Goal: Task Accomplishment & Management: Manage account settings

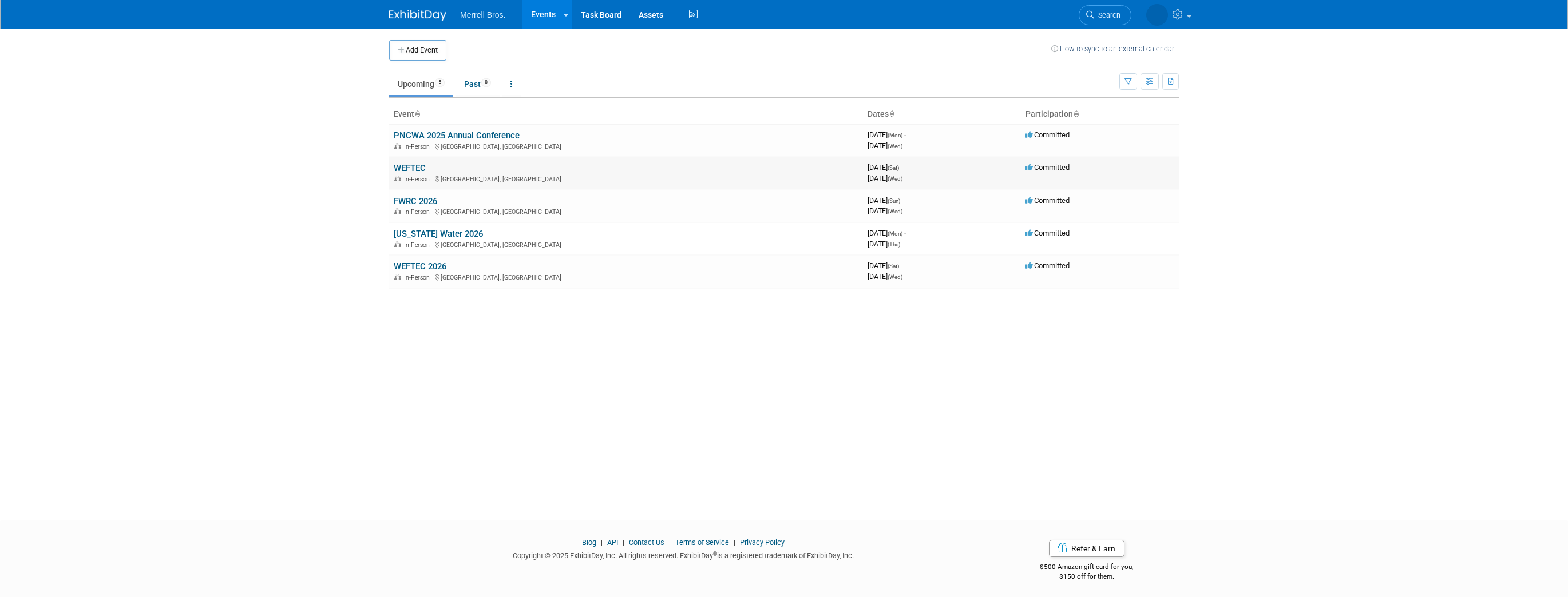
click at [414, 168] on link "WEFTEC" at bounding box center [409, 168] width 32 height 10
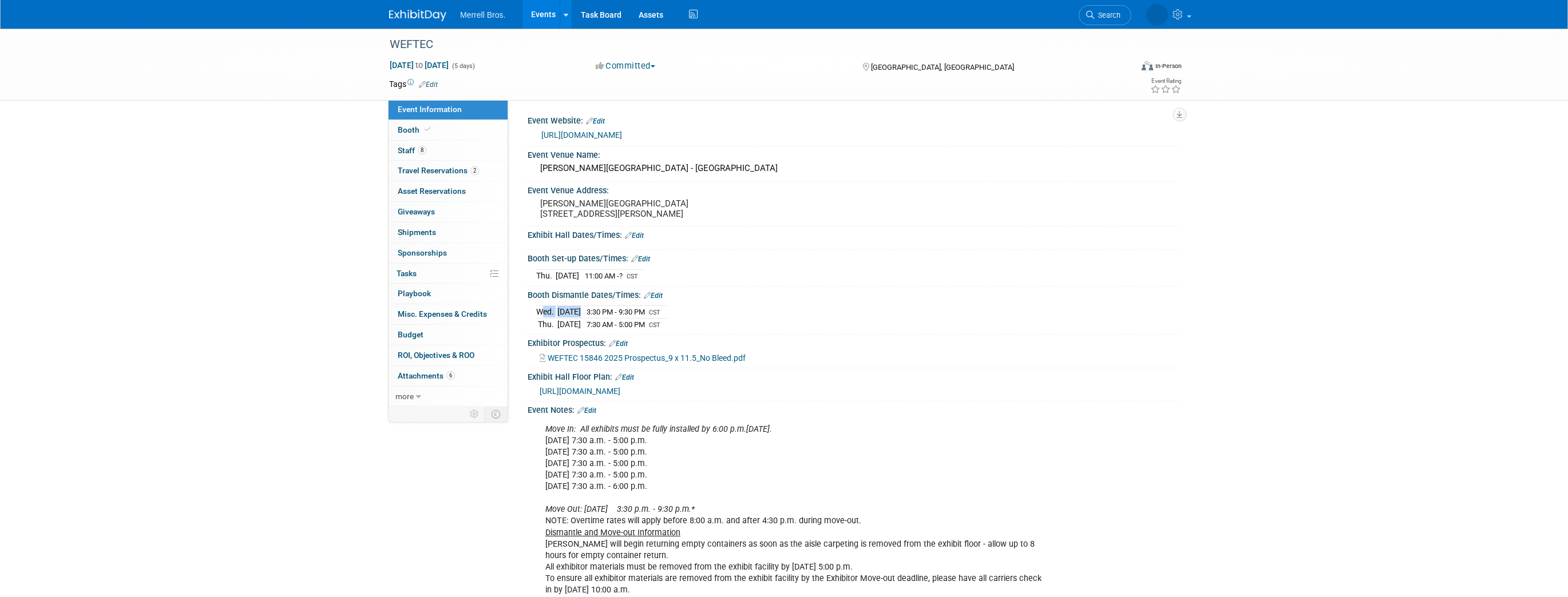
drag, startPoint x: 604, startPoint y: 318, endPoint x: 535, endPoint y: 323, distance: 69.2
click at [536, 319] on tr "Wed. Oct 1, 2025 3:30 PM - 9:30 PM CST" at bounding box center [601, 312] width 131 height 13
click at [426, 10] on img at bounding box center [418, 15] width 57 height 11
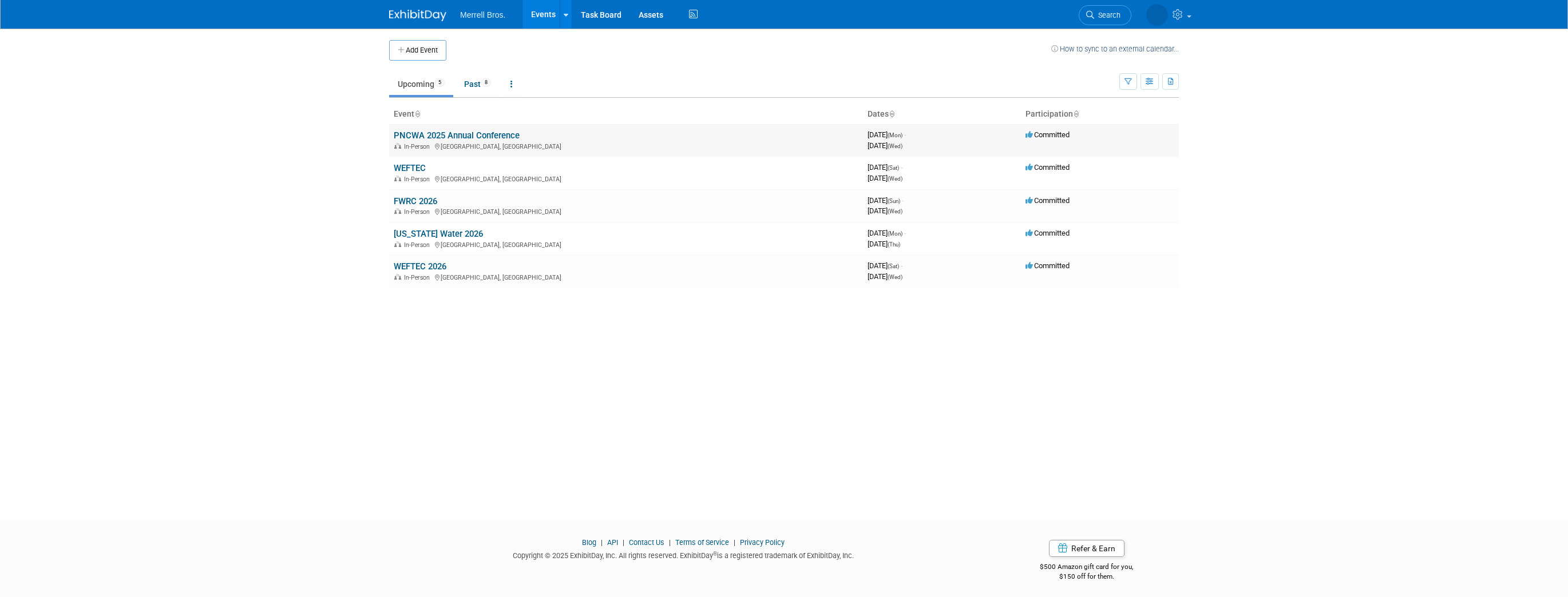
click at [417, 132] on link "PNCWA 2025 Annual Conference" at bounding box center [456, 136] width 126 height 10
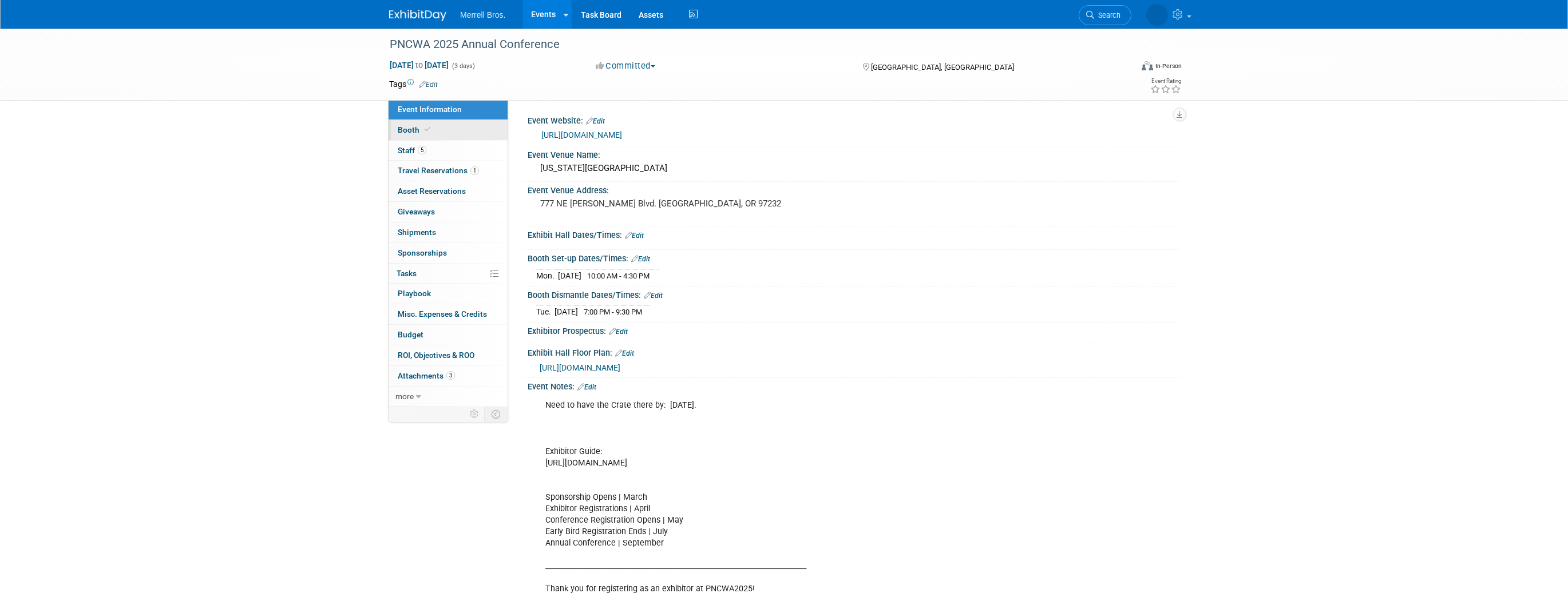
click at [410, 124] on link "Booth" at bounding box center [448, 130] width 119 height 20
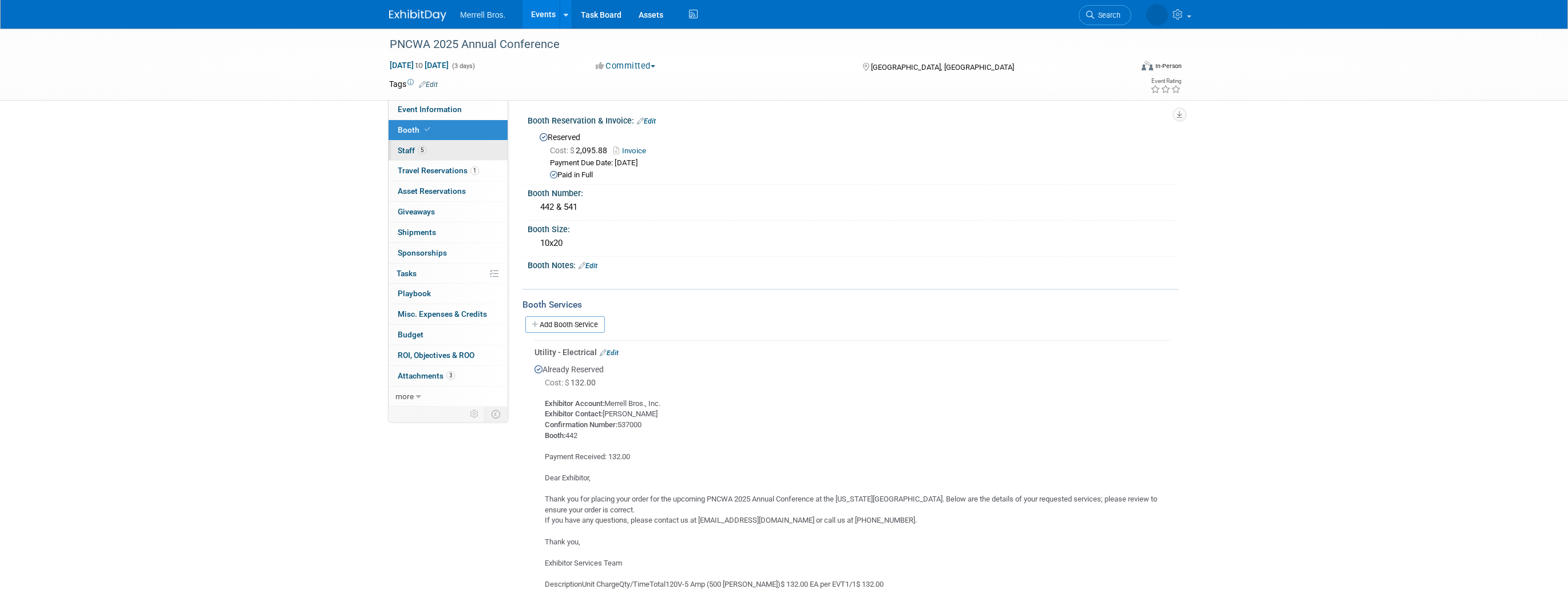
click at [405, 151] on span "Staff 5" at bounding box center [412, 151] width 29 height 10
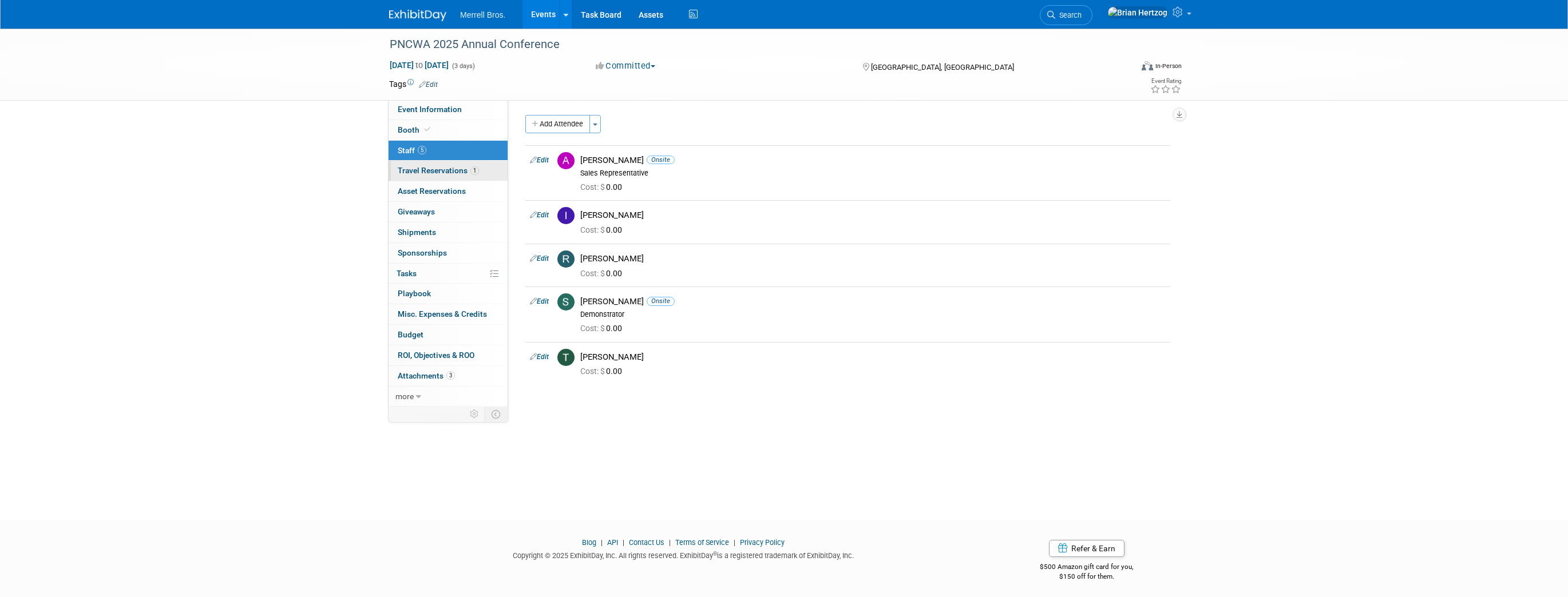
click at [408, 170] on span "Travel Reservations 1" at bounding box center [438, 170] width 81 height 10
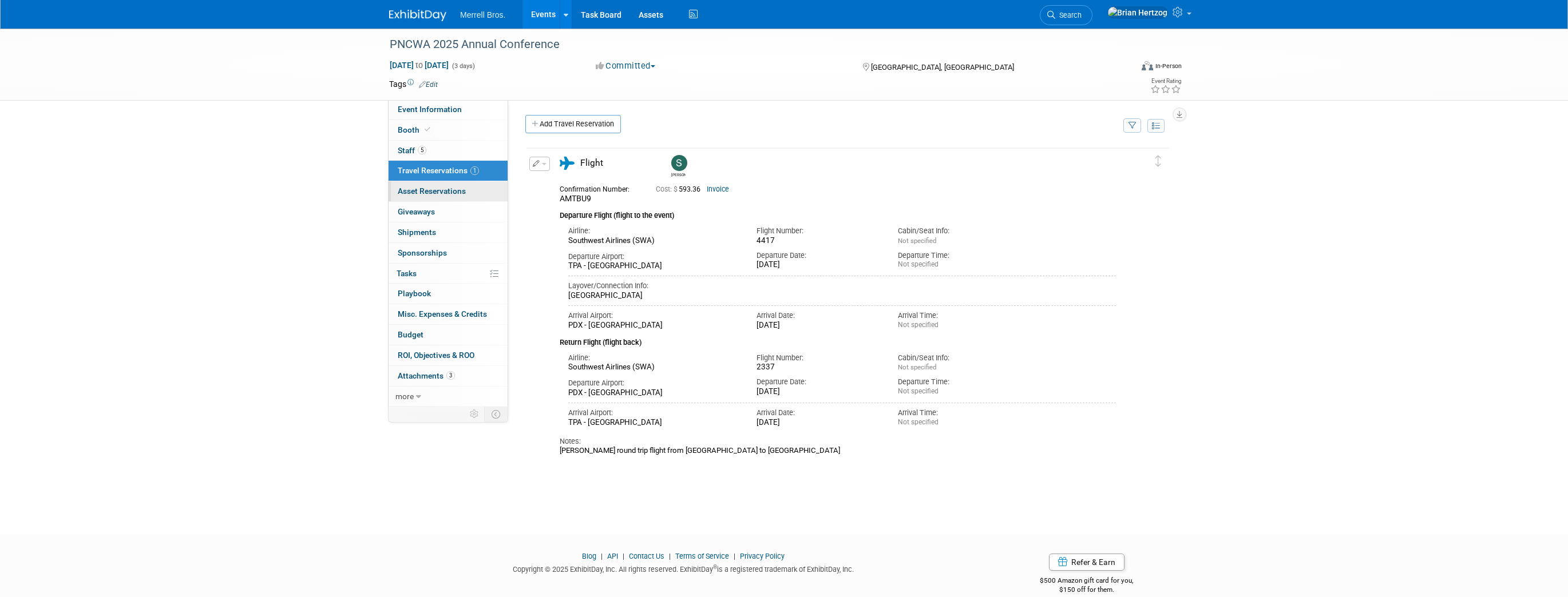
click at [408, 192] on span "Asset Reservations 0" at bounding box center [431, 191] width 68 height 10
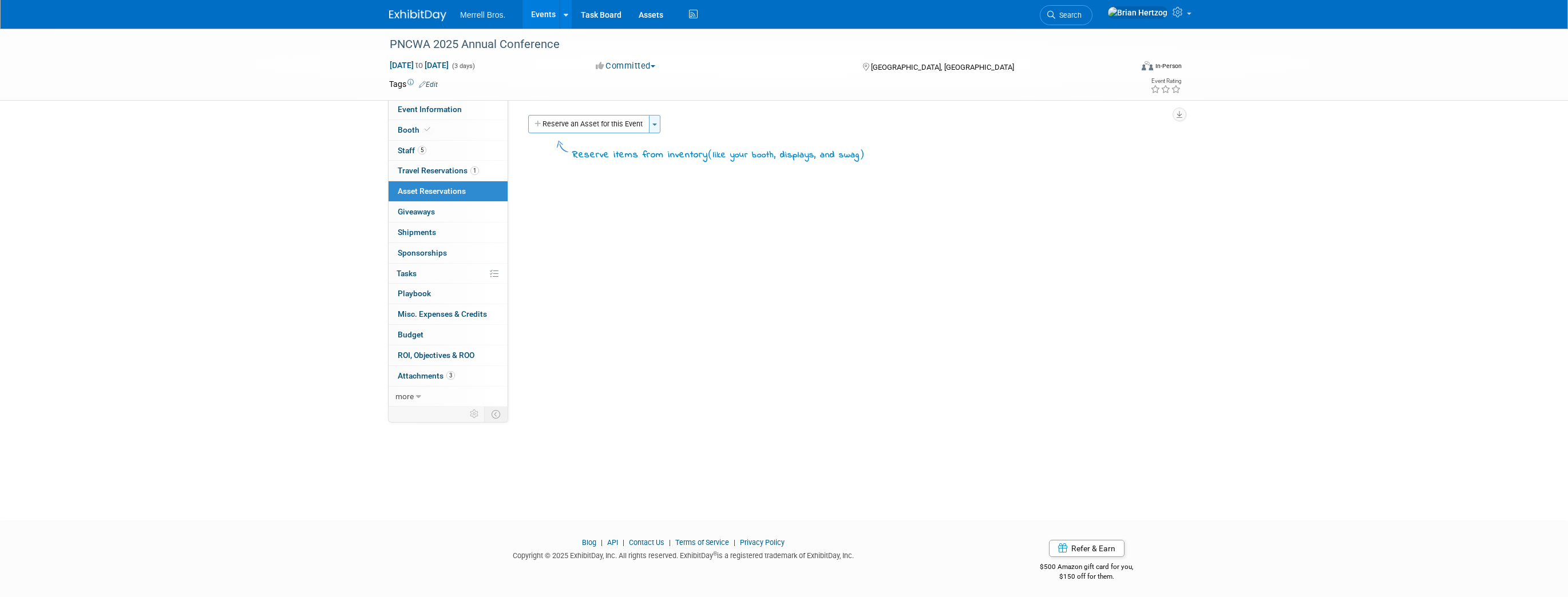
click at [654, 126] on button "Toggle Dropdown" at bounding box center [654, 124] width 11 height 18
click at [751, 280] on div "Event Website: Edit https://conference.pncwa.org/ Event Venue Name: Oregon Conv…" at bounding box center [844, 253] width 671 height 306
click at [650, 128] on button "Toggle Dropdown" at bounding box center [654, 124] width 11 height 18
click at [627, 126] on button "Reserve an Asset for this Event" at bounding box center [588, 124] width 121 height 18
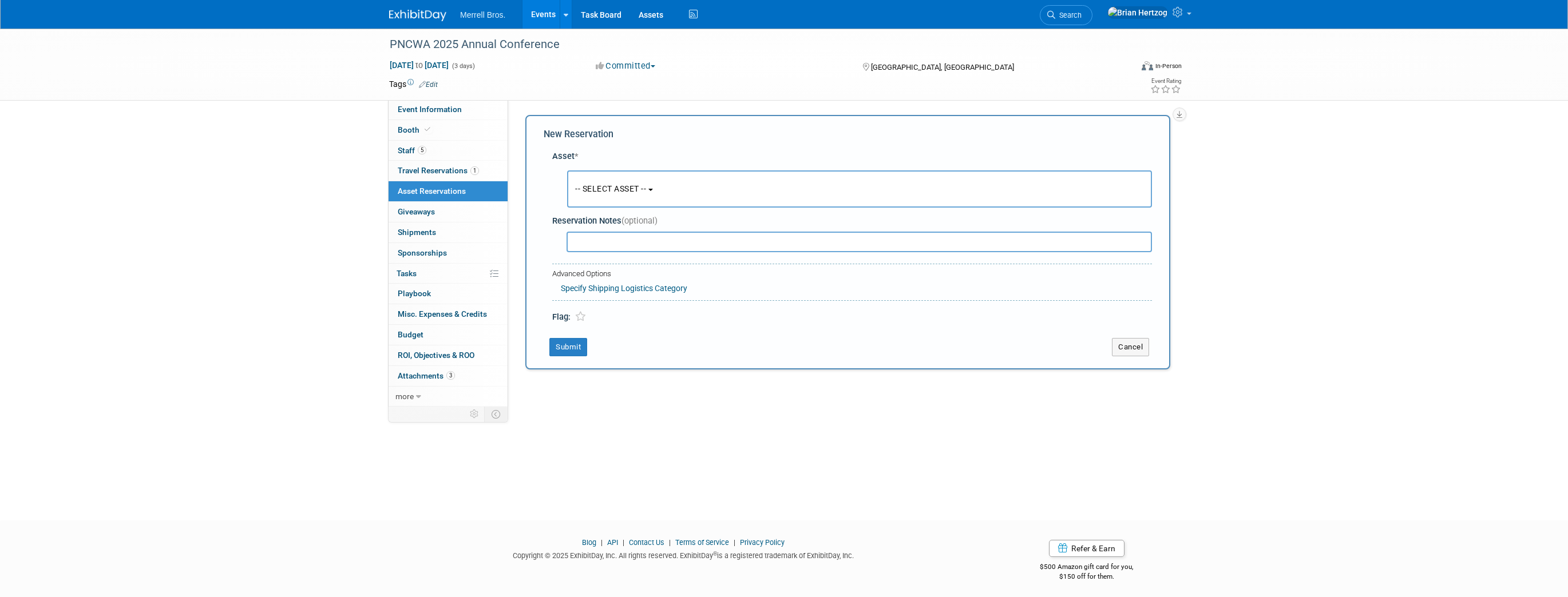
scroll to position [3, 0]
click at [630, 186] on span "-- SELECT ASSET --" at bounding box center [610, 186] width 71 height 10
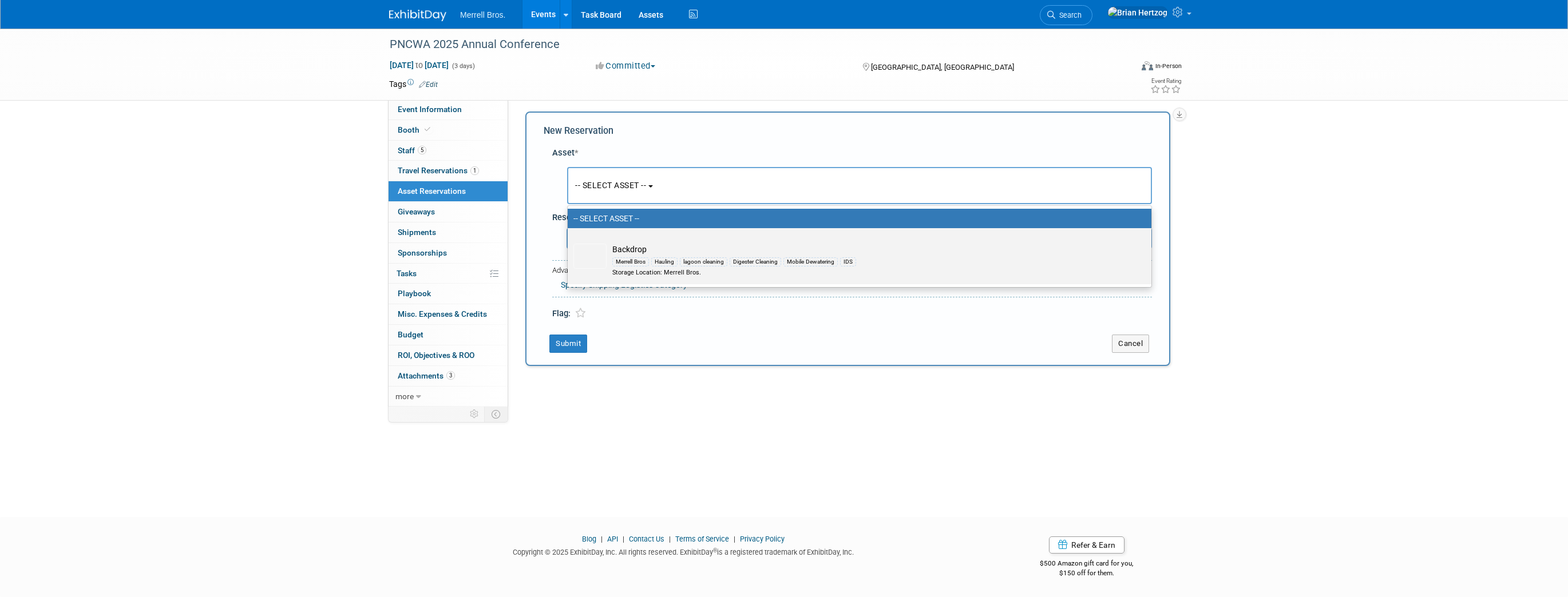
click at [589, 246] on img at bounding box center [590, 256] width 33 height 25
click at [569, 242] on input "Backdrop Merrell Bros Hauling lagoon cleaning Digester Cleaning Mobile Dewateri…" at bounding box center [565, 238] width 7 height 7
select select "10724026"
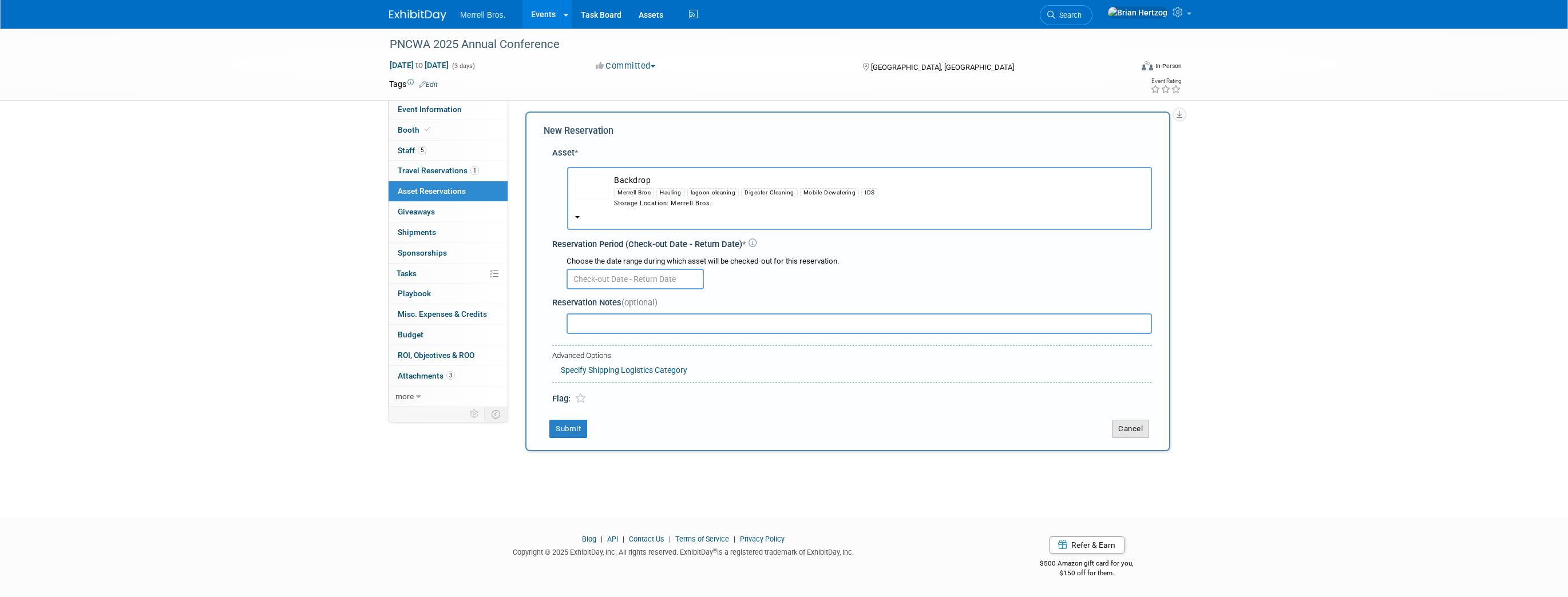
click at [1133, 427] on button "Cancel" at bounding box center [1130, 429] width 37 height 18
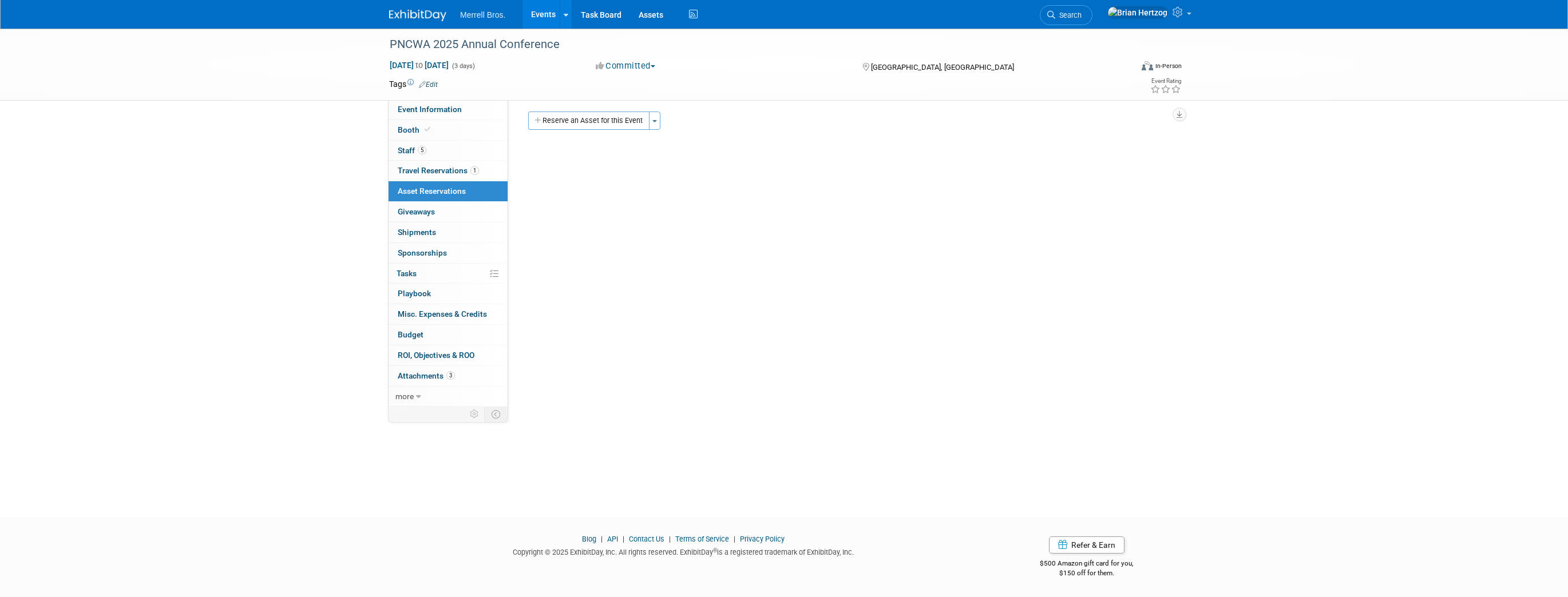
scroll to position [0, 0]
click at [424, 213] on span "Giveaways 0" at bounding box center [416, 212] width 37 height 10
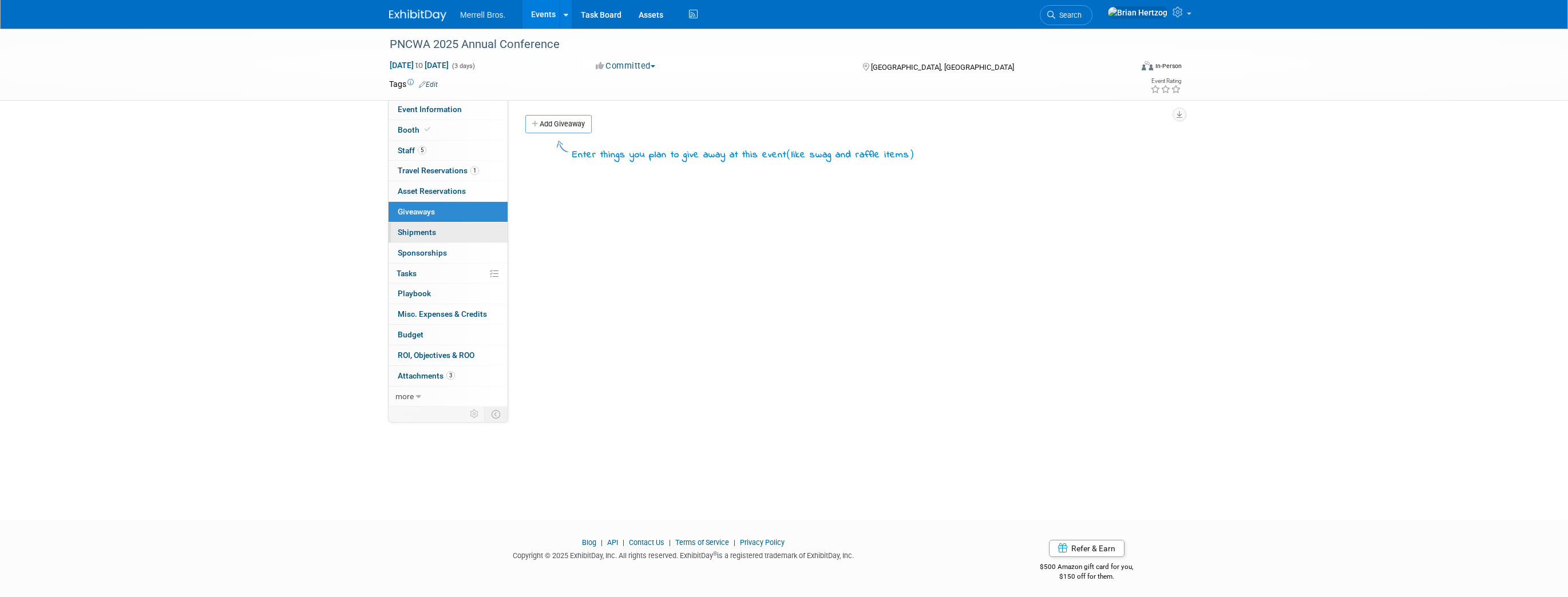
click at [434, 227] on link "0 Shipments 0" at bounding box center [448, 232] width 119 height 20
click at [428, 248] on span "Sponsorships 0" at bounding box center [422, 253] width 49 height 10
click at [424, 270] on link "0% Tasks 0%" at bounding box center [448, 274] width 119 height 20
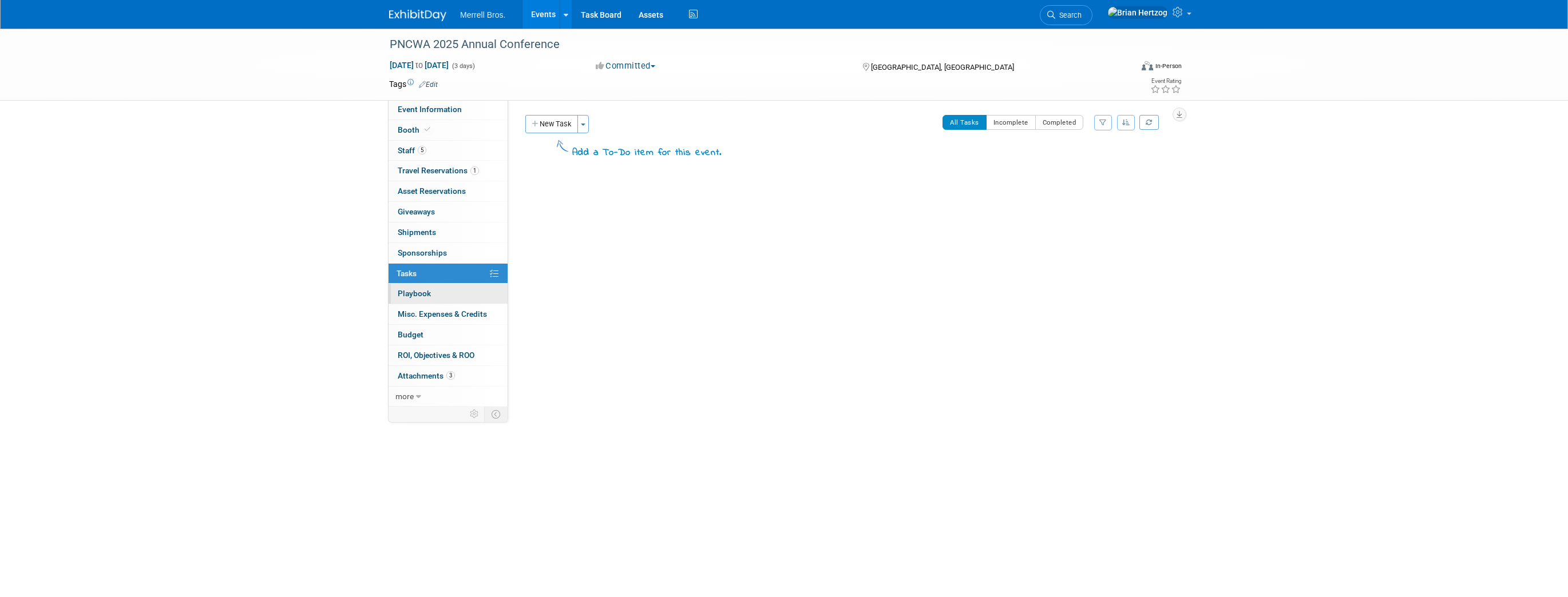
click at [426, 293] on span "Playbook 0" at bounding box center [414, 293] width 33 height 10
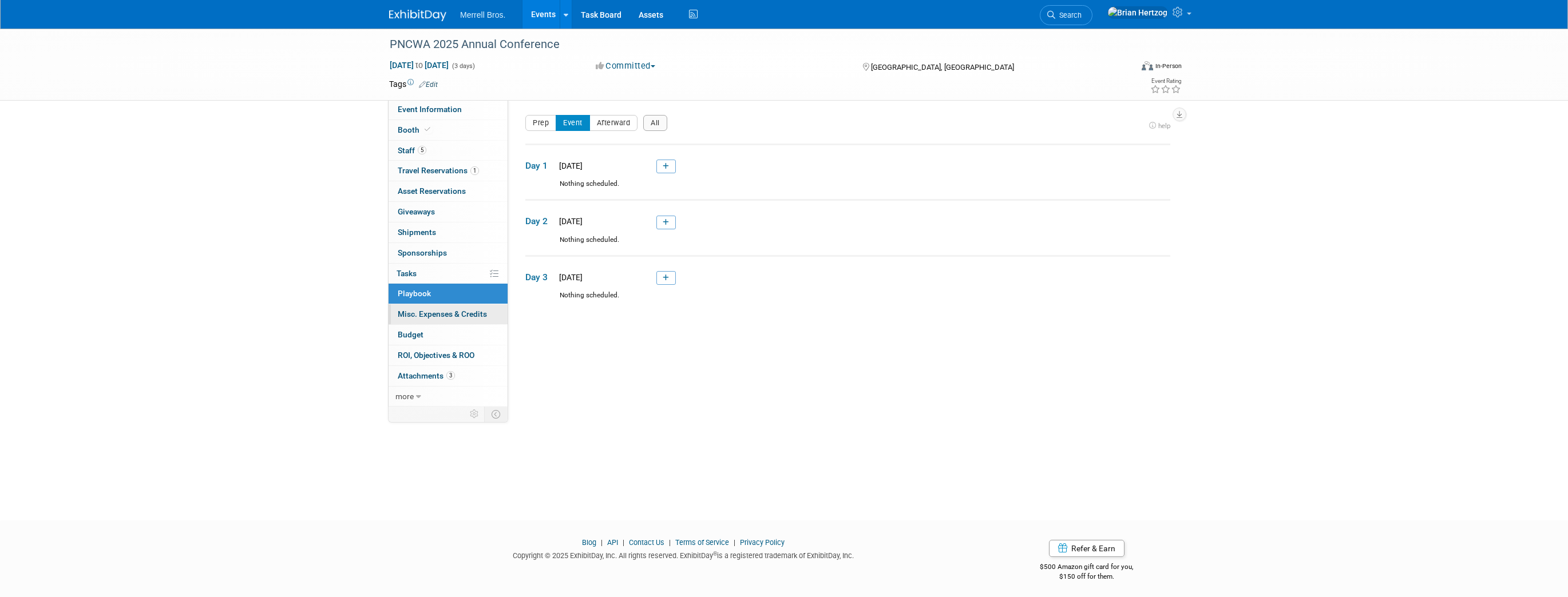
click at [427, 312] on span "Misc. Expenses & Credits 0" at bounding box center [442, 314] width 90 height 10
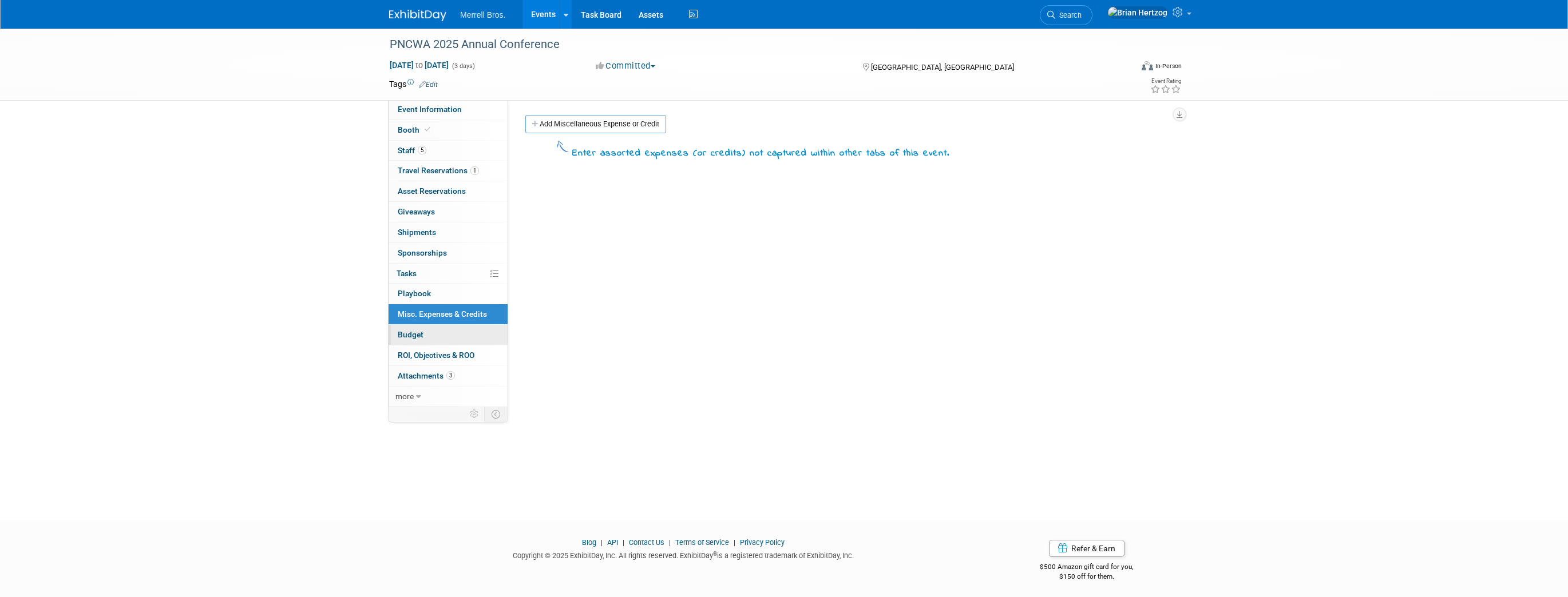
click at [422, 333] on span "Budget" at bounding box center [410, 335] width 25 height 10
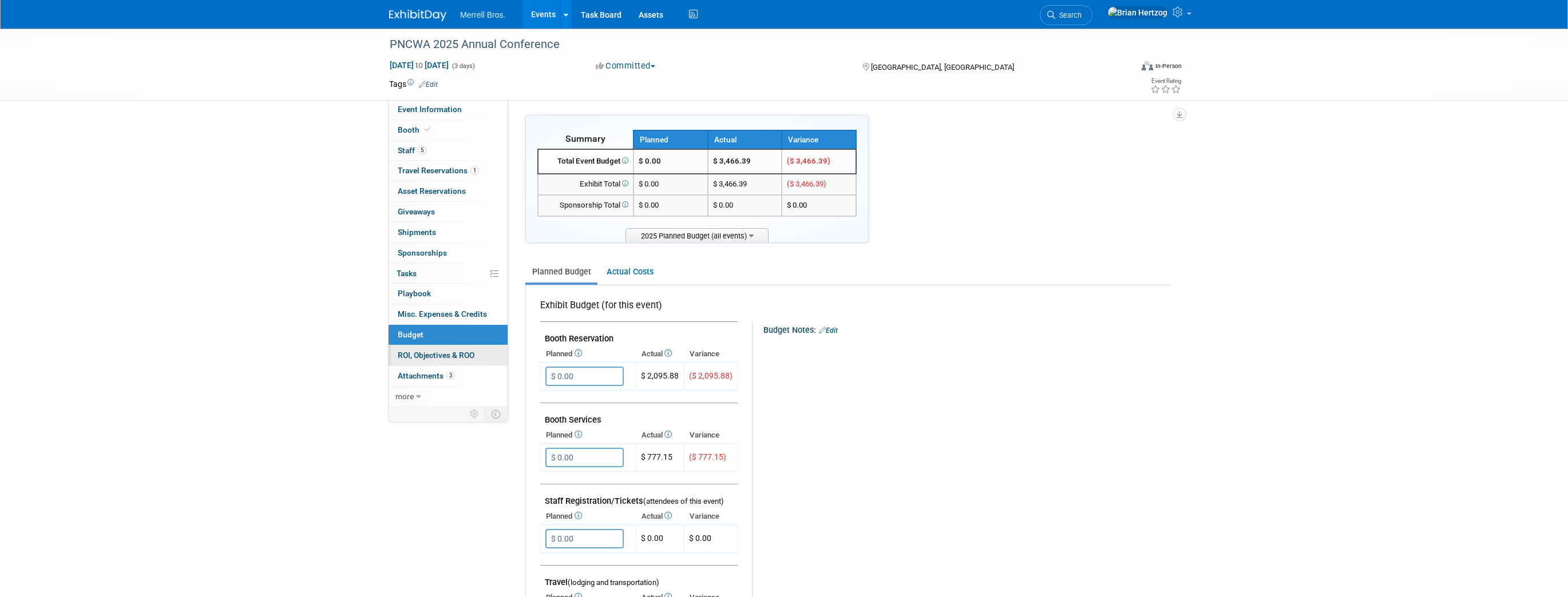
click at [421, 353] on span "ROI, Objectives & ROO 0" at bounding box center [435, 355] width 77 height 10
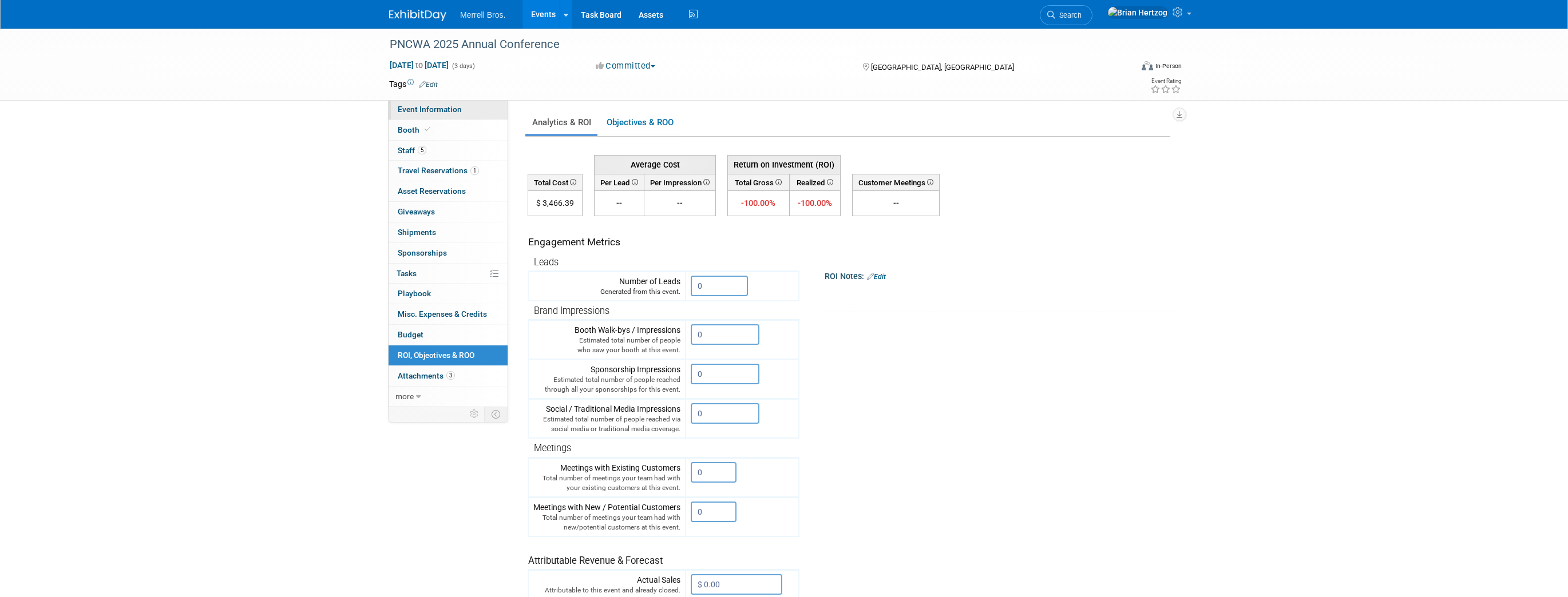
click at [414, 109] on span "Event Information" at bounding box center [429, 109] width 64 height 10
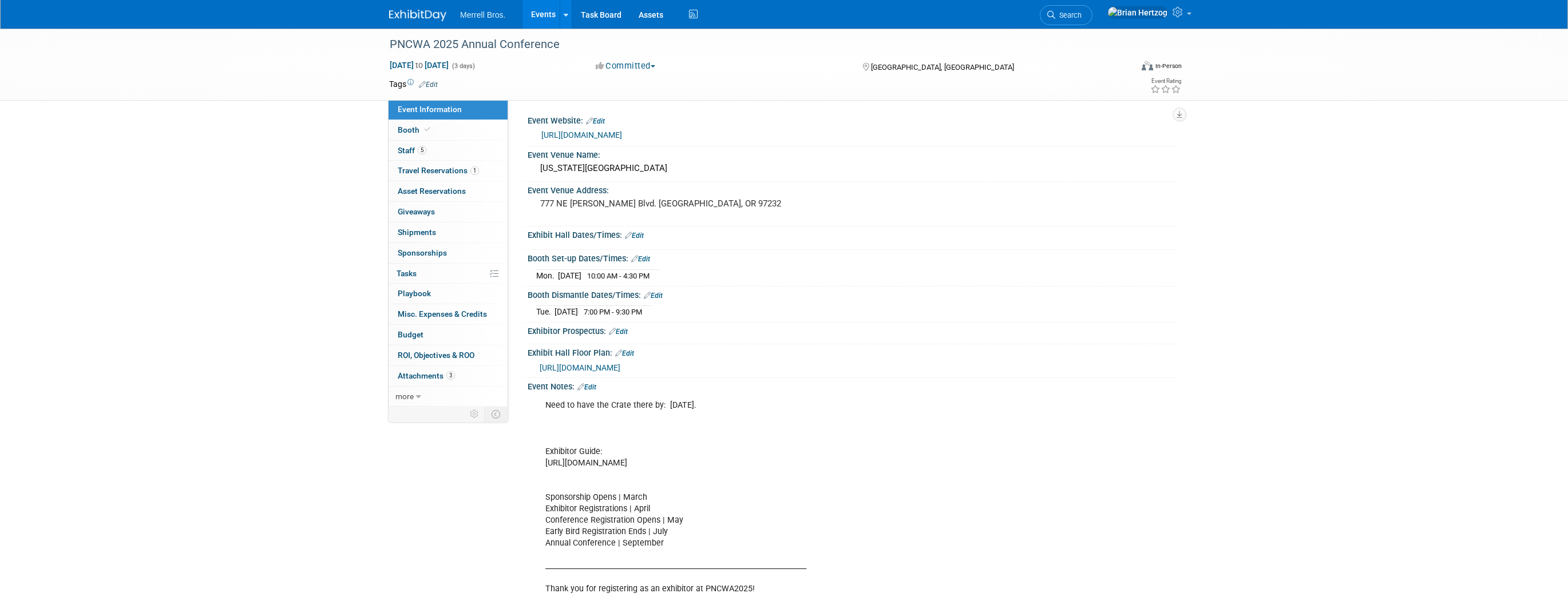
click at [414, 17] on img at bounding box center [418, 15] width 57 height 11
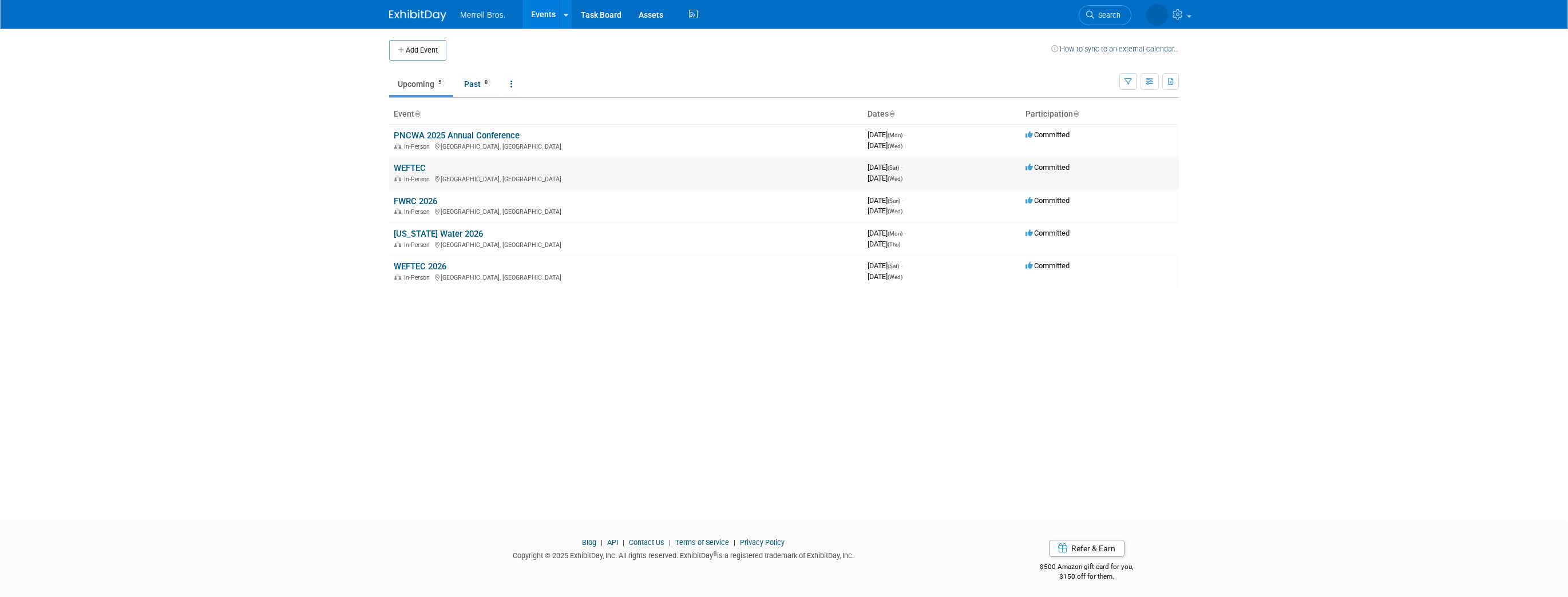
click at [423, 166] on link "WEFTEC" at bounding box center [409, 168] width 32 height 10
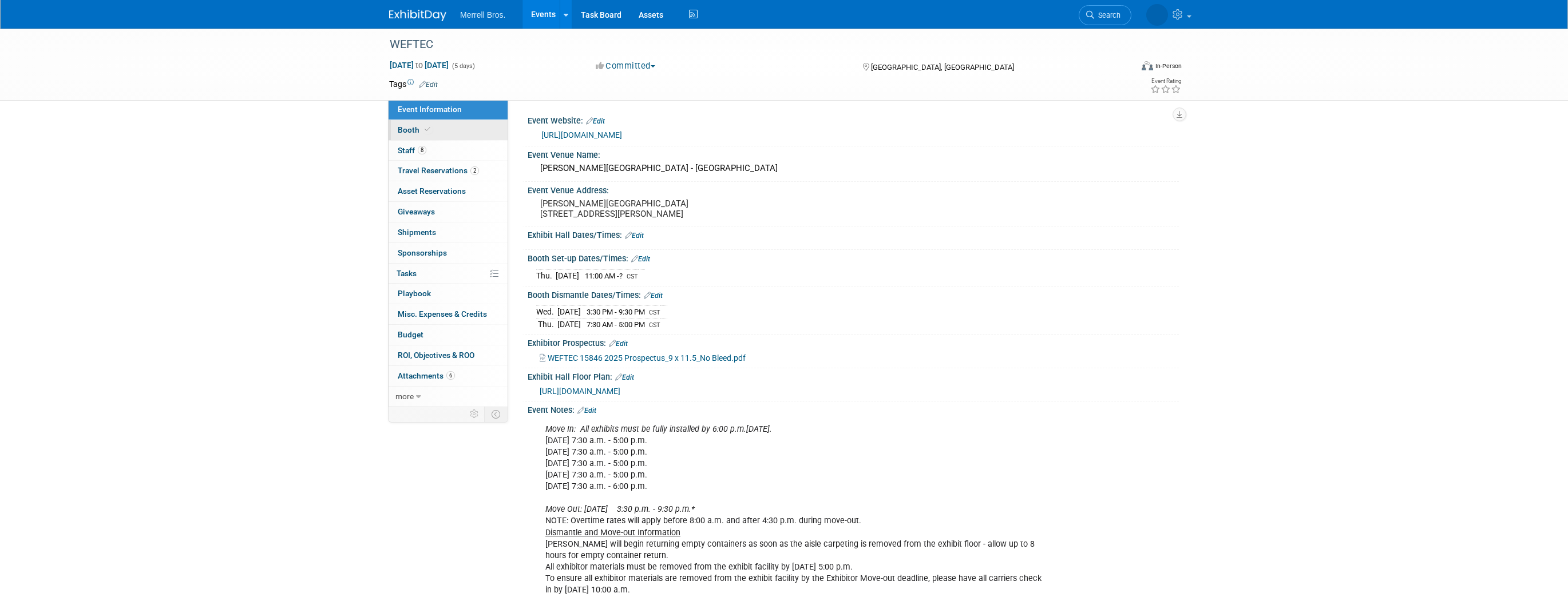
click at [412, 132] on span "Booth" at bounding box center [415, 130] width 35 height 10
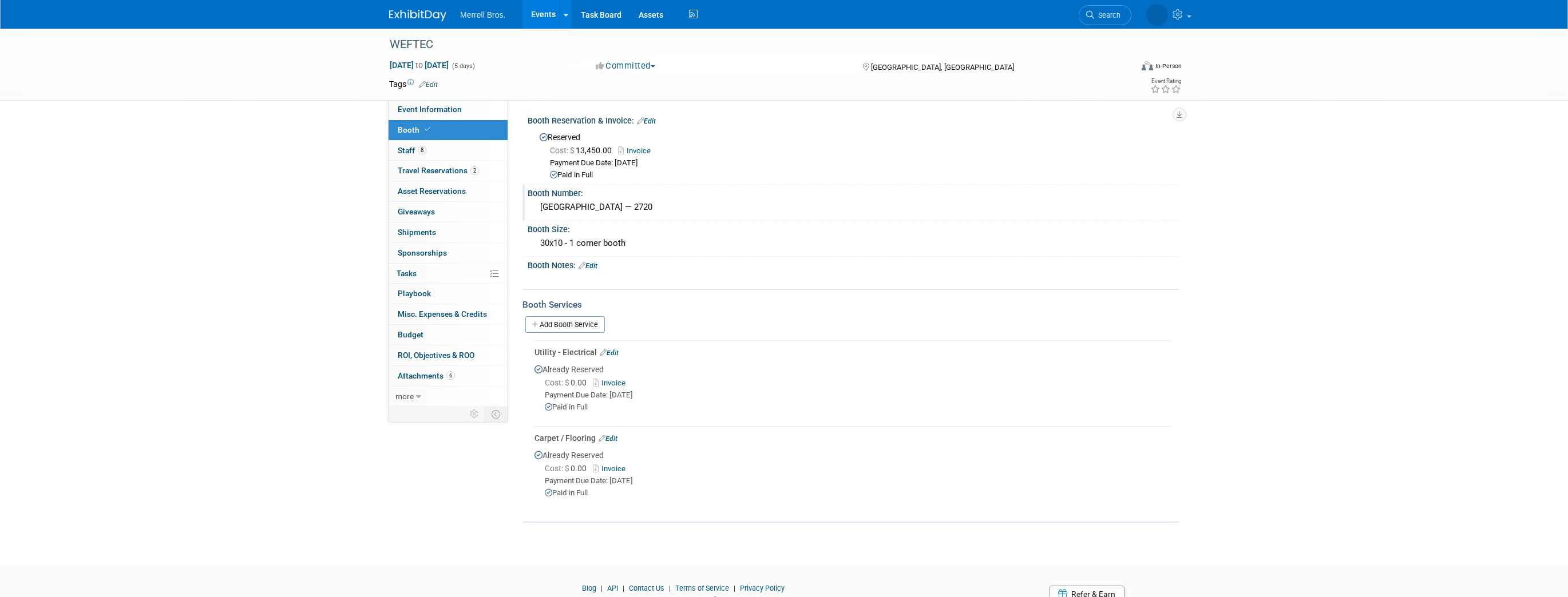
drag, startPoint x: 606, startPoint y: 206, endPoint x: 627, endPoint y: 208, distance: 21.1
click at [627, 208] on div "[GEOGRAPHIC_DATA] — 2720" at bounding box center [853, 207] width 634 height 17
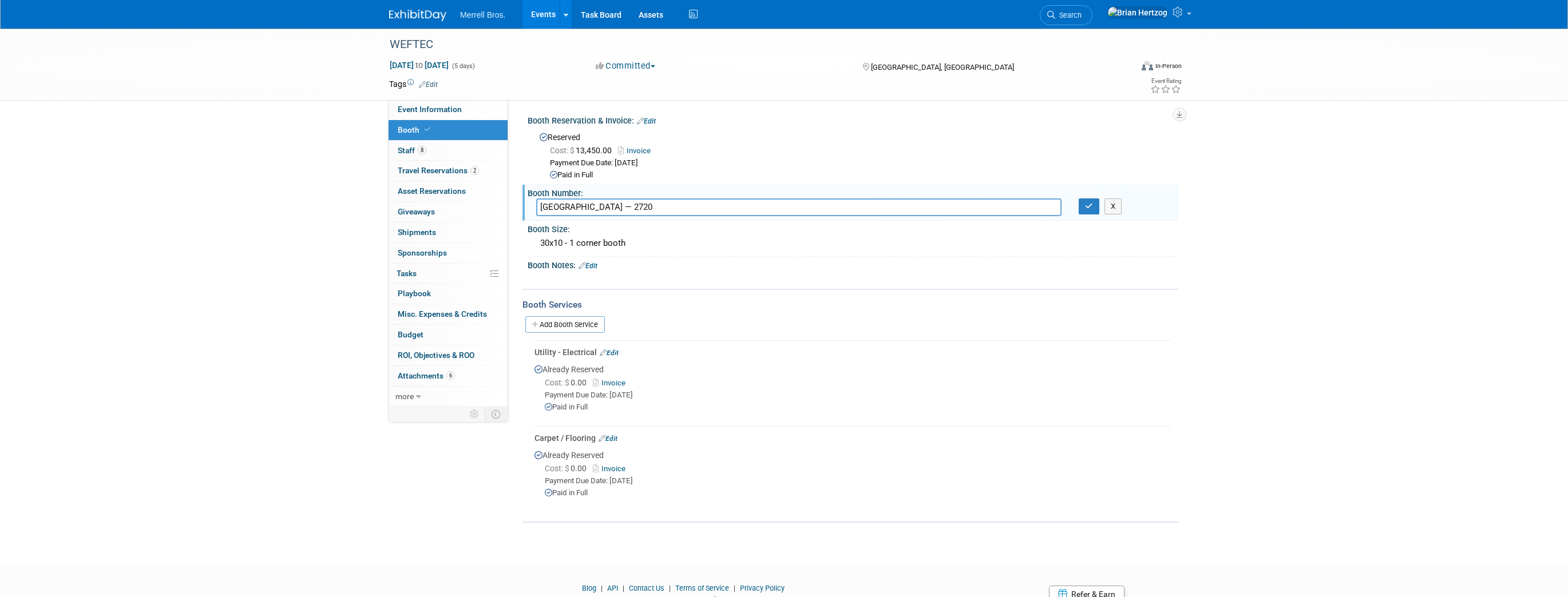
click at [863, 326] on div "Add Booth Service" at bounding box center [851, 324] width 657 height 17
